Goal: Task Accomplishment & Management: Complete application form

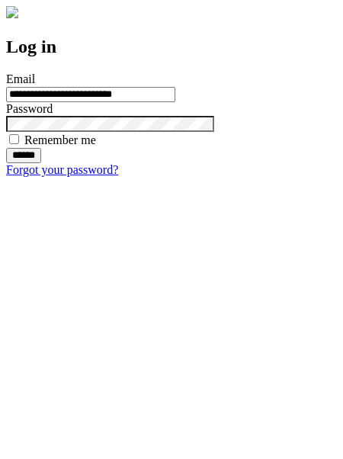
type input "**********"
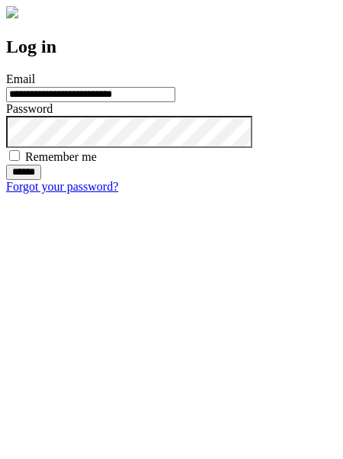
click at [41, 180] on input "******" at bounding box center [23, 172] width 35 height 15
